Goal: Task Accomplishment & Management: Complete application form

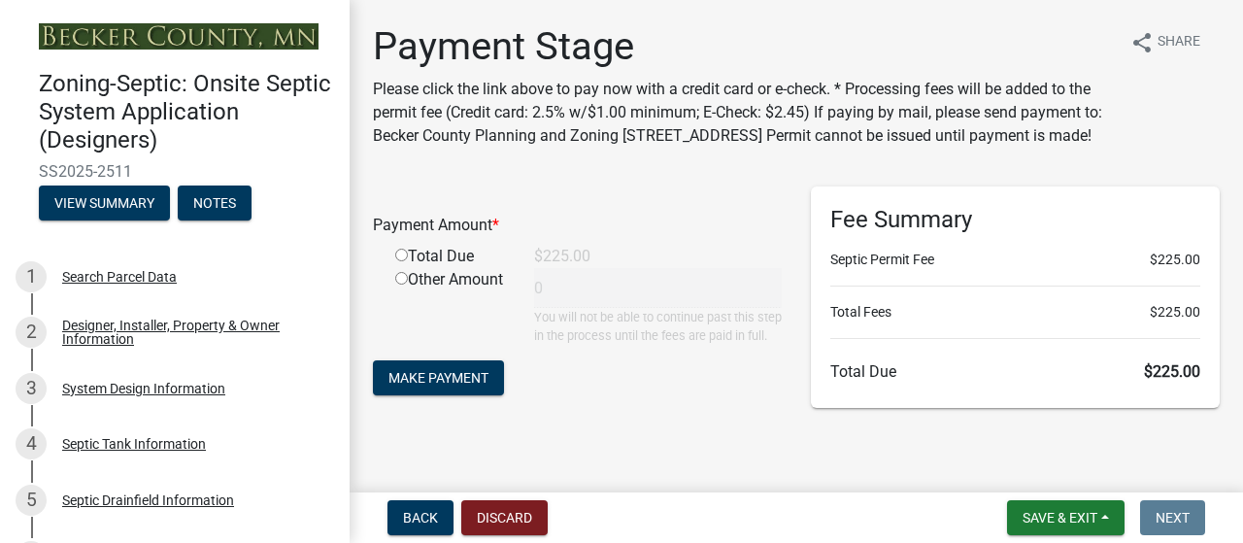
click at [407, 261] on input "radio" at bounding box center [401, 255] width 13 height 13
radio input "true"
type input "225"
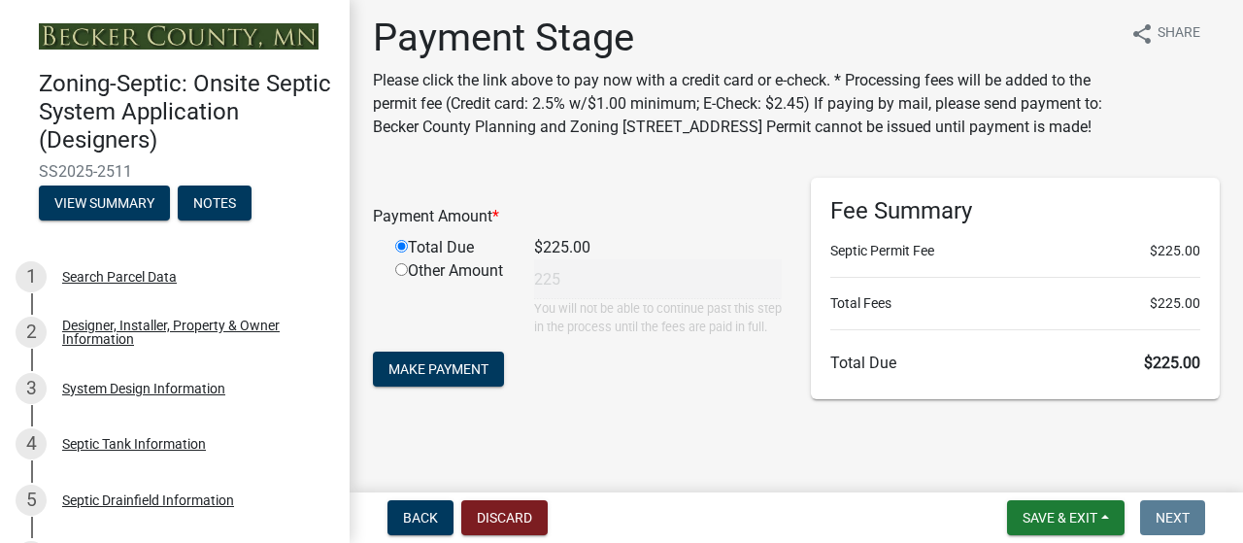
scroll to position [199, 0]
click at [437, 361] on span "Make Payment" at bounding box center [439, 369] width 100 height 16
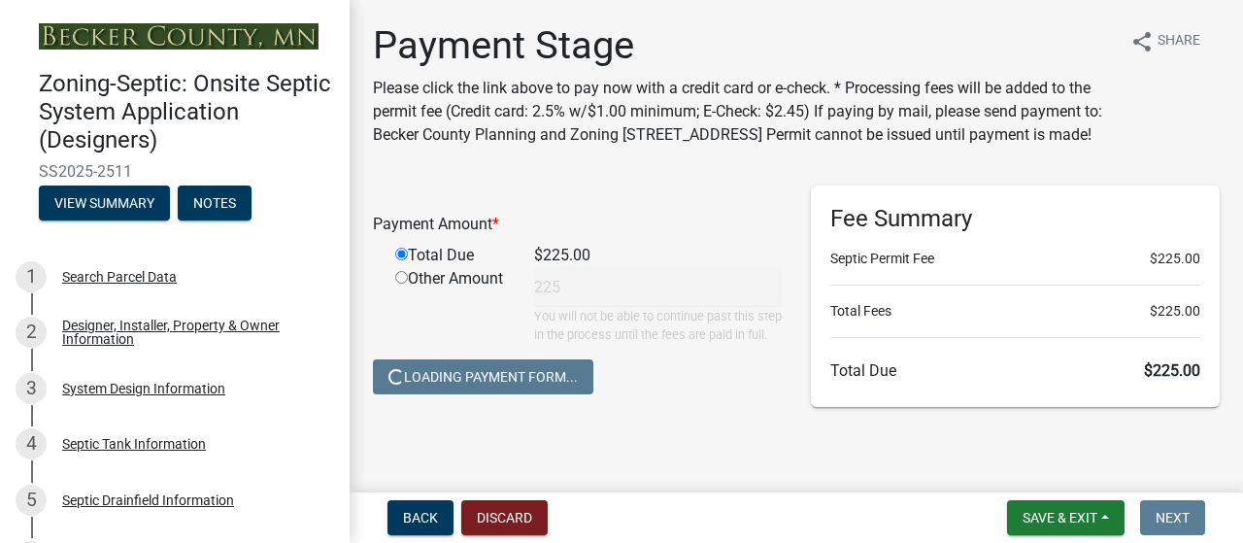
scroll to position [0, 0]
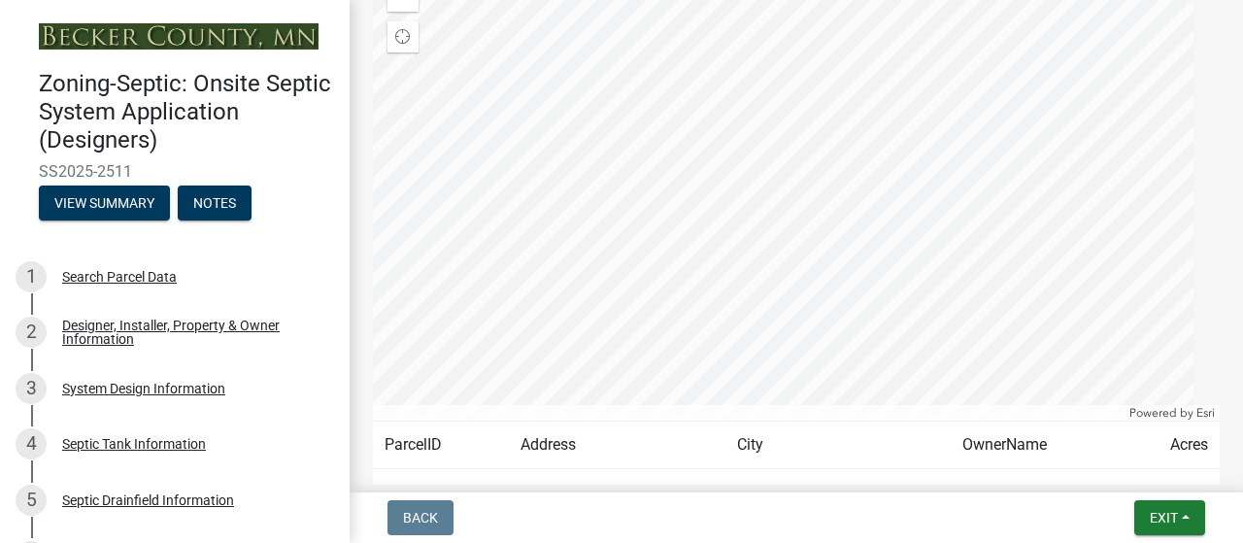
scroll to position [425, 0]
